Goal: Information Seeking & Learning: Understand process/instructions

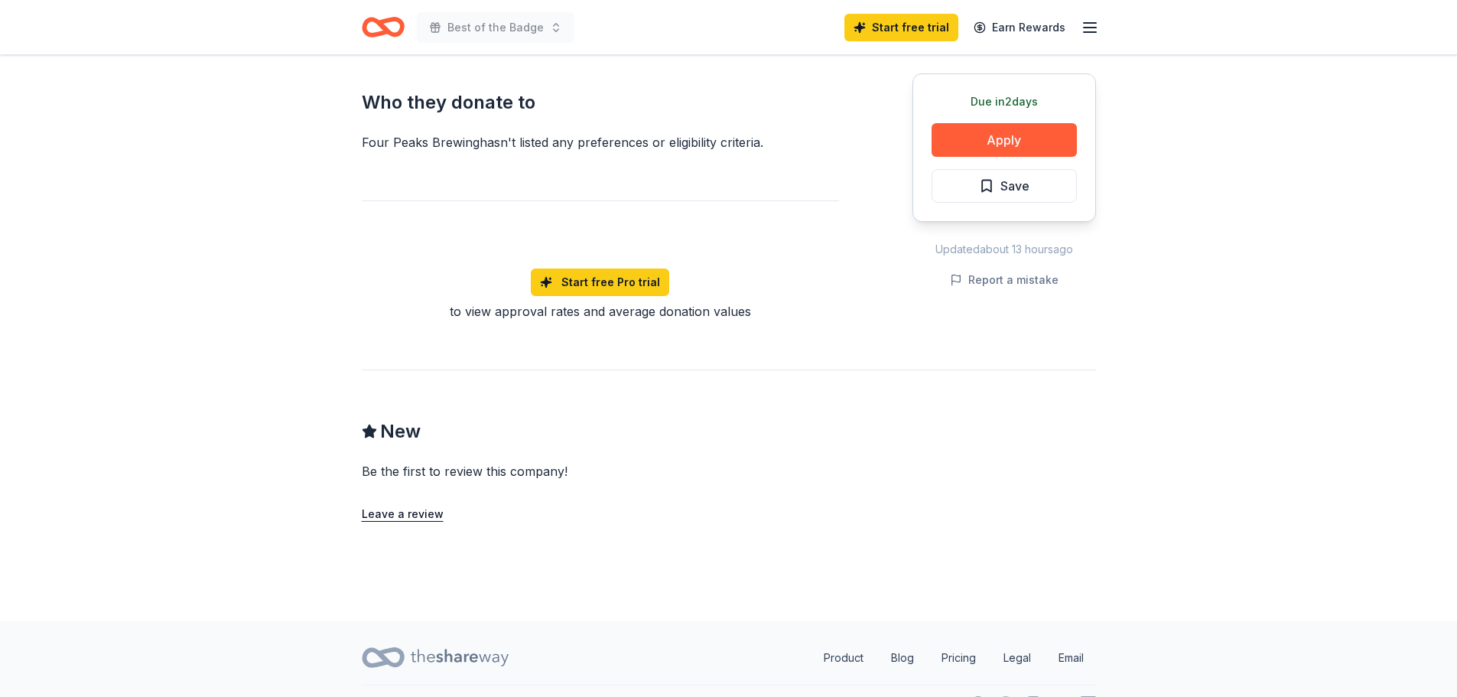
scroll to position [857, 0]
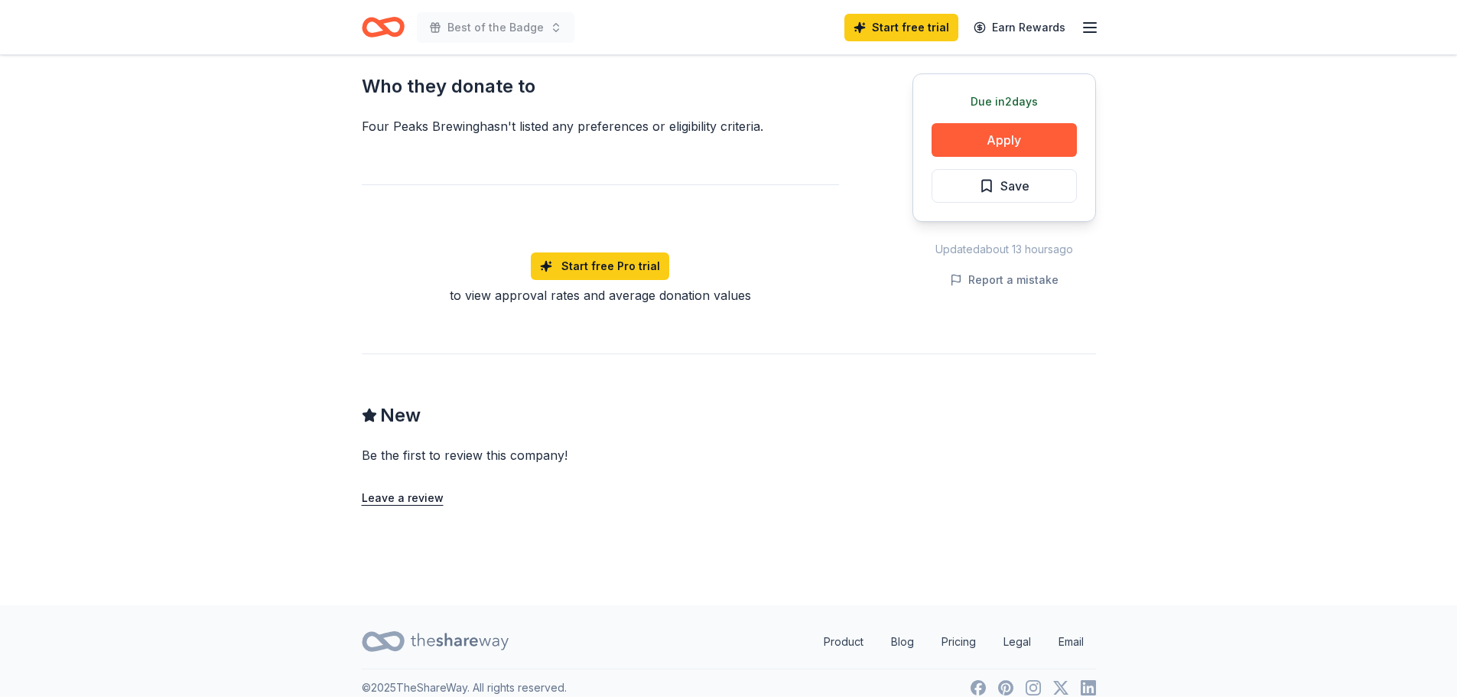
click at [465, 626] on icon at bounding box center [460, 641] width 98 height 31
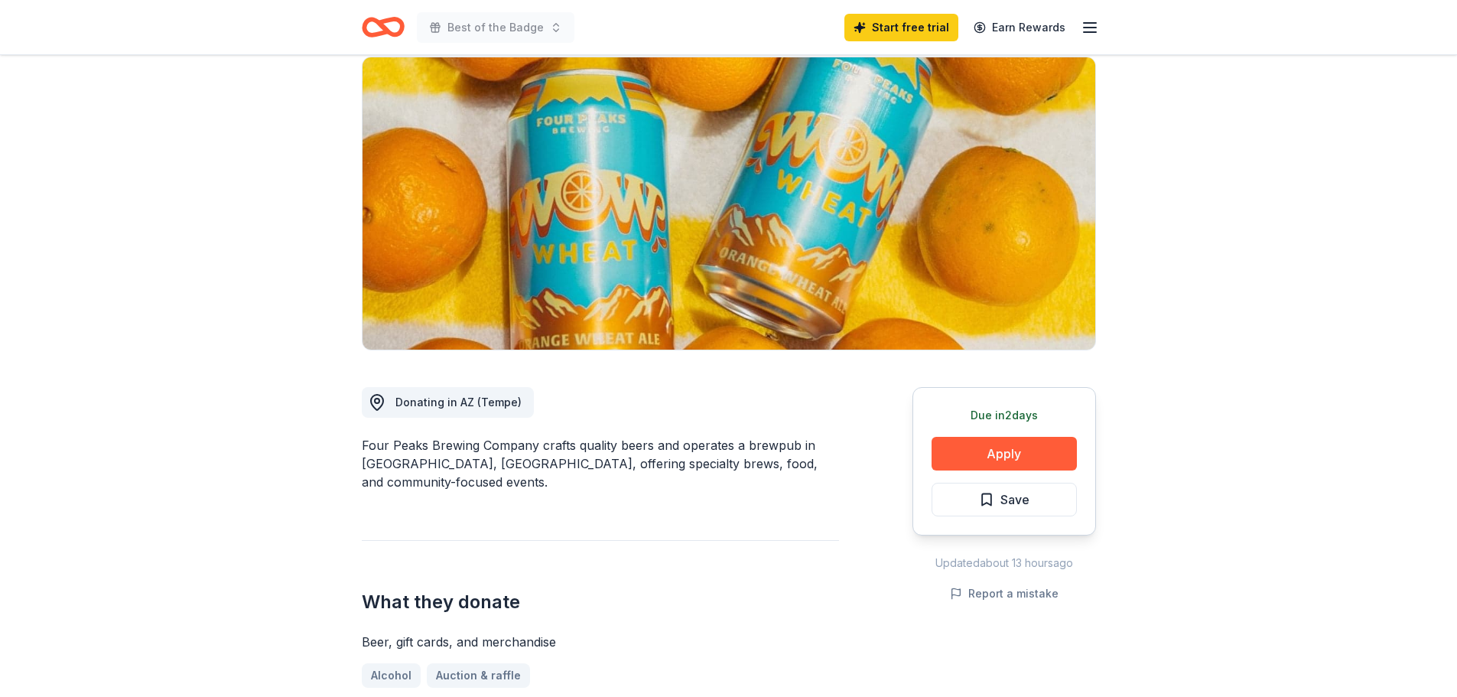
scroll to position [0, 0]
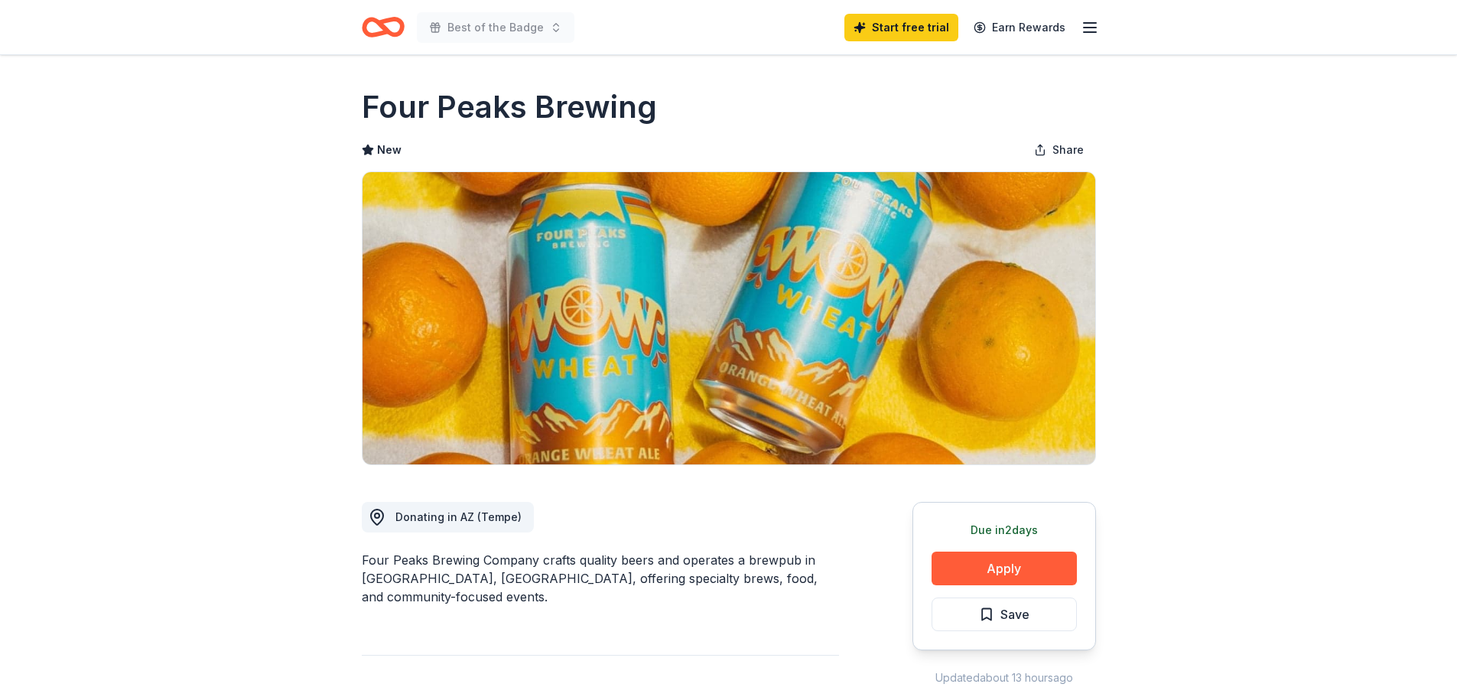
click at [365, 21] on icon "Home" at bounding box center [376, 26] width 24 height 15
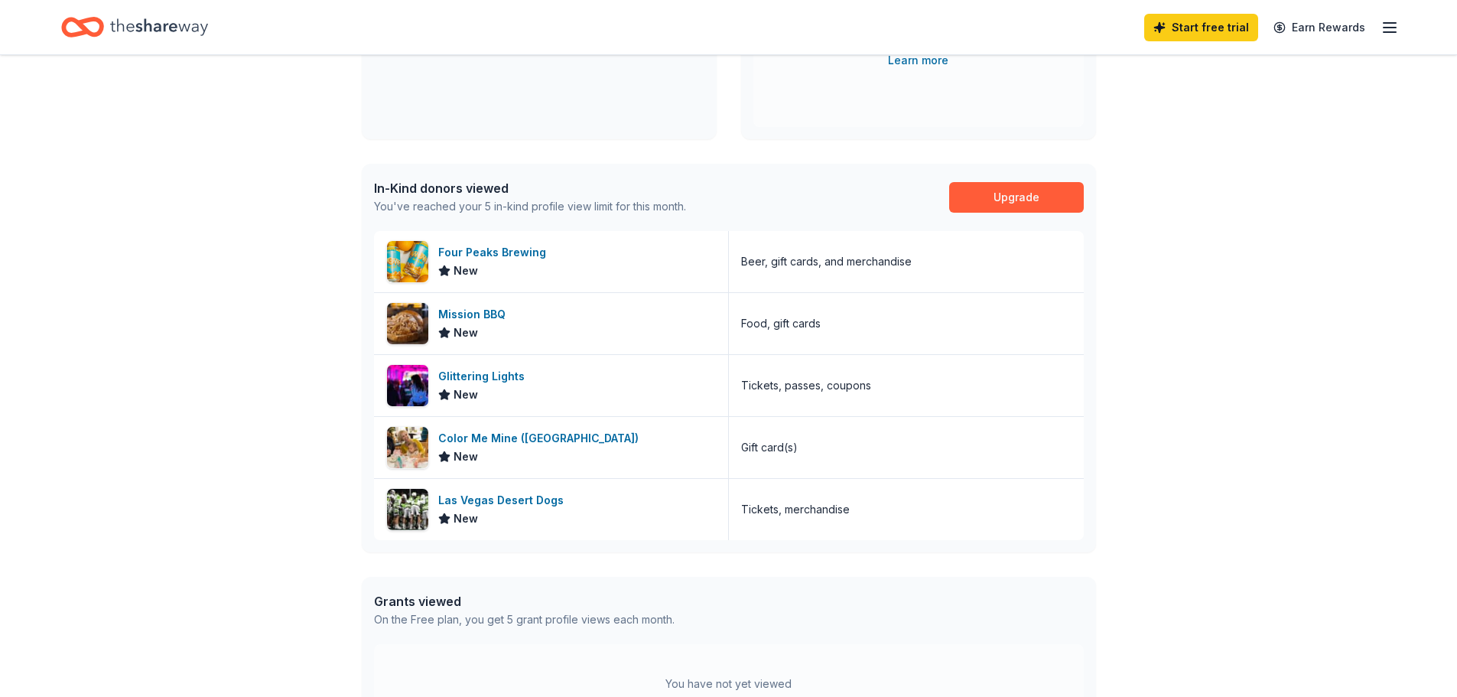
scroll to position [382, 0]
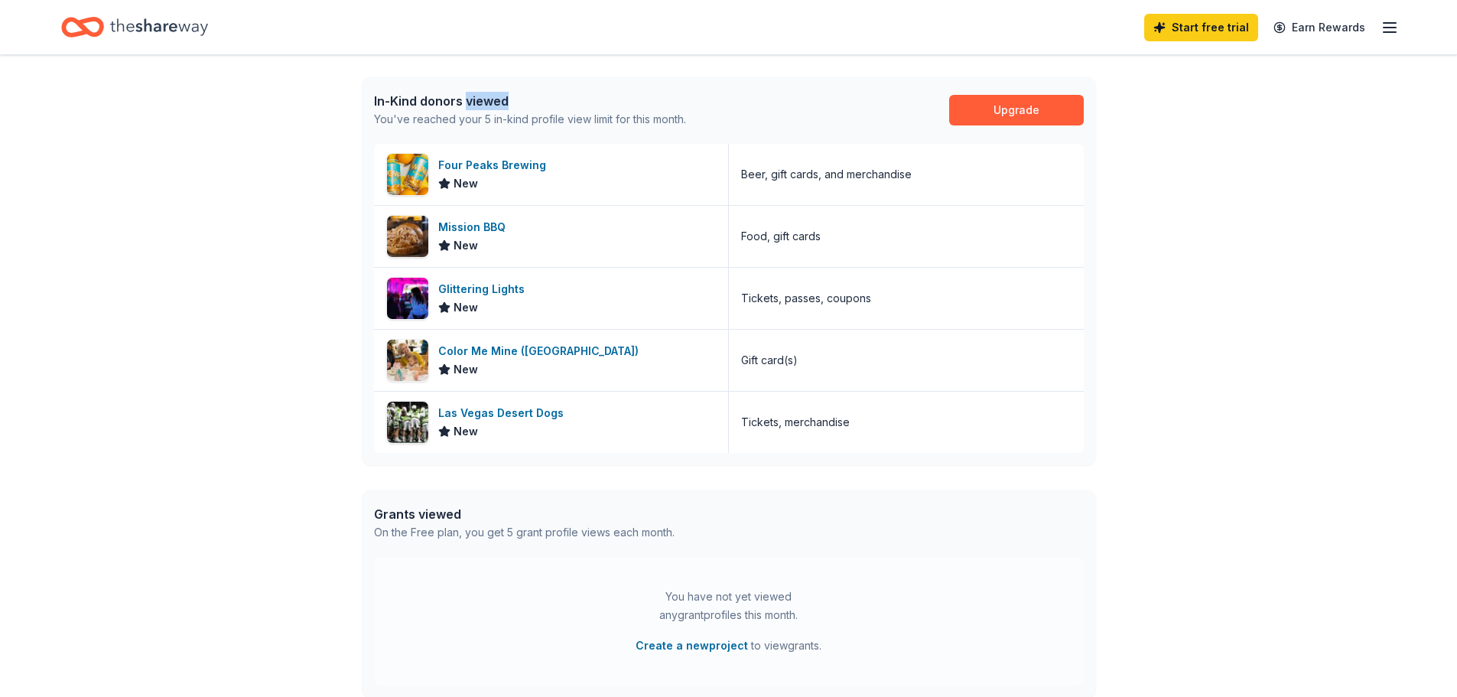
drag, startPoint x: 467, startPoint y: 96, endPoint x: 771, endPoint y: 99, distance: 303.6
click at [771, 99] on div "In-Kind donors viewed You've reached your 5 in-kind profile view limit for this…" at bounding box center [729, 109] width 734 height 67
click at [776, 107] on div "In-Kind donors viewed You've reached your 5 in-kind profile view limit for this…" at bounding box center [729, 109] width 734 height 67
drag, startPoint x: 392, startPoint y: 124, endPoint x: 769, endPoint y: 123, distance: 376.3
click at [769, 123] on div "In-Kind donors viewed You've reached your 5 in-kind profile view limit for this…" at bounding box center [729, 109] width 734 height 67
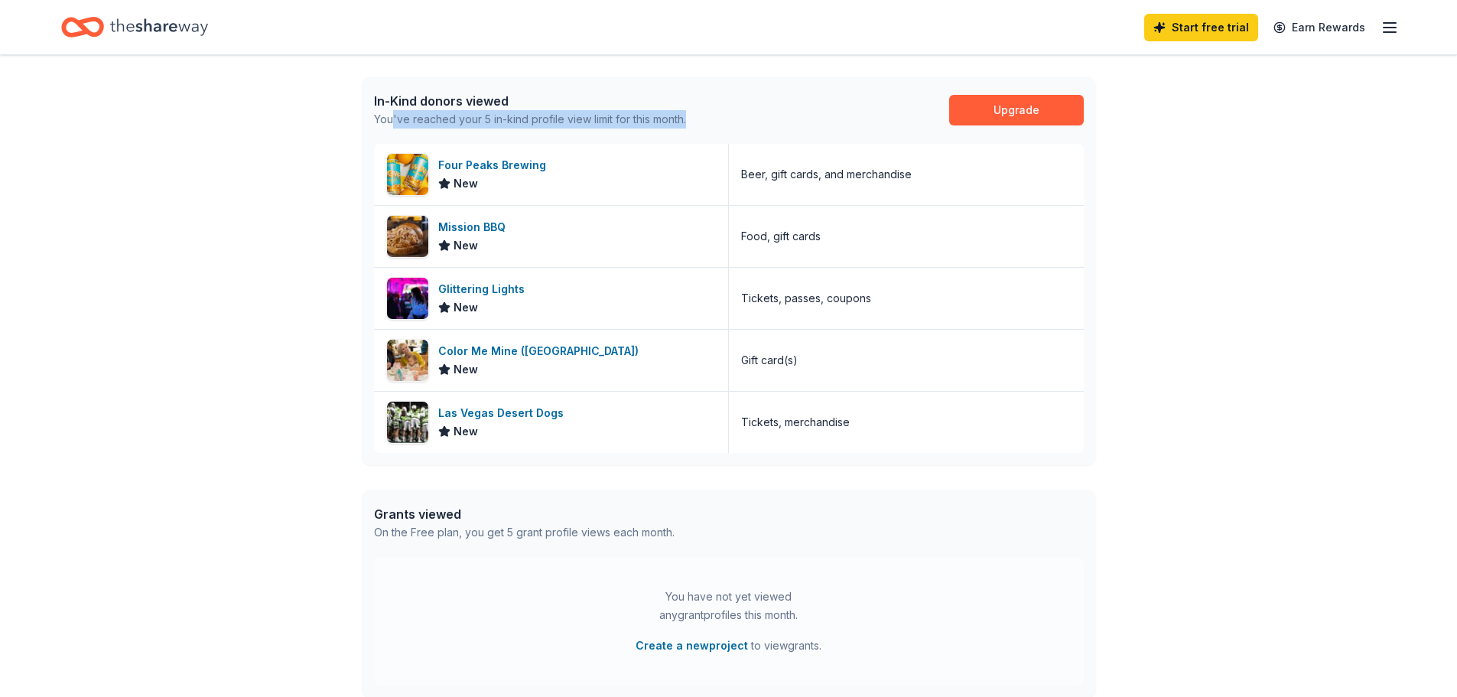
click at [769, 123] on div "In-Kind donors viewed You've reached your 5 in-kind profile view limit for this…" at bounding box center [729, 109] width 734 height 67
drag, startPoint x: 522, startPoint y: 132, endPoint x: 731, endPoint y: 127, distance: 209.6
click at [731, 127] on div "In-Kind donors viewed You've reached your 5 in-kind profile view limit for this…" at bounding box center [729, 109] width 734 height 67
click at [738, 127] on div "In-Kind donors viewed You've reached your 5 in-kind profile view limit for this…" at bounding box center [729, 109] width 734 height 67
drag, startPoint x: 653, startPoint y: 127, endPoint x: 745, endPoint y: 127, distance: 91.8
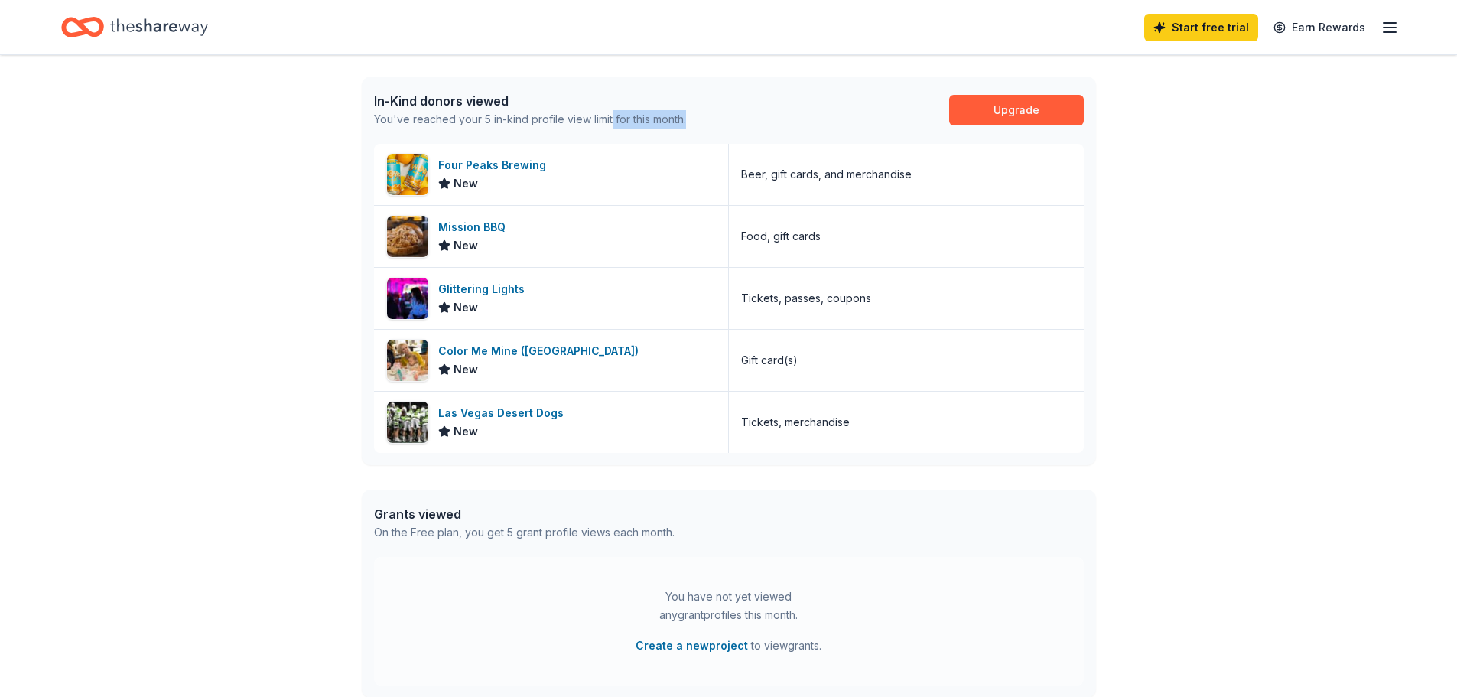
click at [745, 127] on div "In-Kind donors viewed You've reached your 5 in-kind profile view limit for this…" at bounding box center [729, 109] width 734 height 67
click at [1217, 359] on div "👋 Hi [PERSON_NAME] In-Kind Create new event Best of the Badge [DATE] • [GEOGRAP…" at bounding box center [728, 210] width 1457 height 1074
